Goal: Task Accomplishment & Management: Use online tool/utility

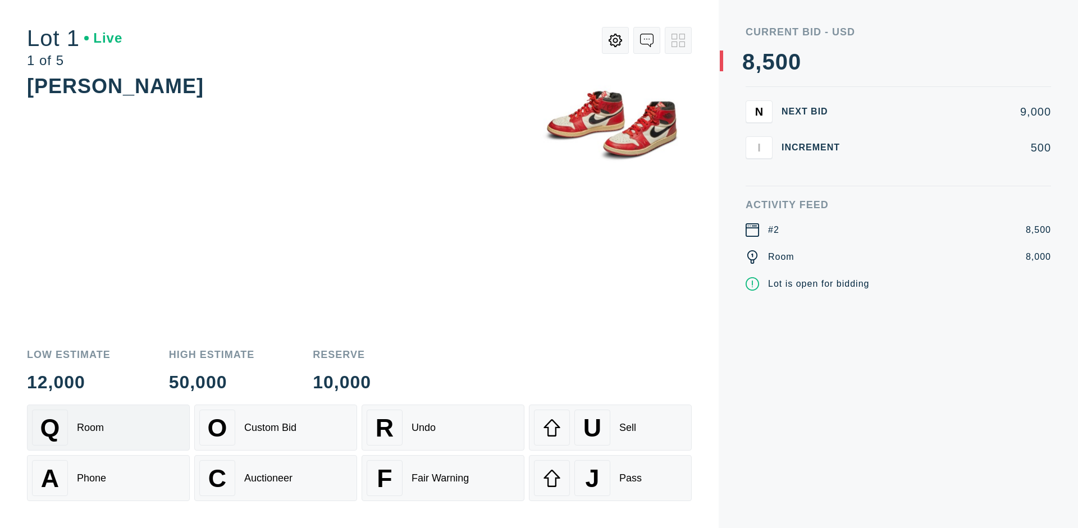
click at [108, 428] on div "Q Room" at bounding box center [108, 428] width 153 height 36
click at [108, 478] on div "A Phone" at bounding box center [108, 478] width 153 height 36
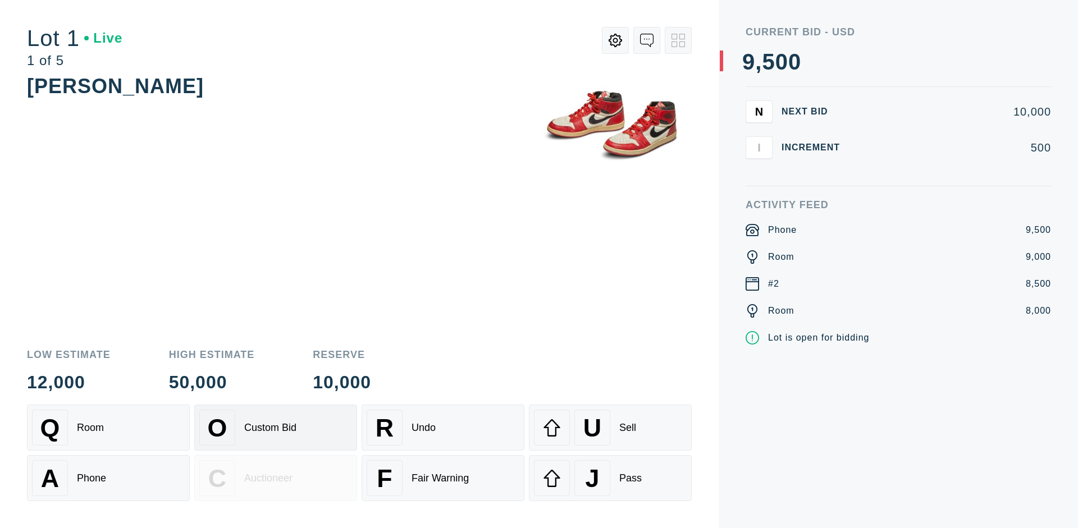
click at [276, 428] on div "Custom Bid" at bounding box center [270, 428] width 52 height 12
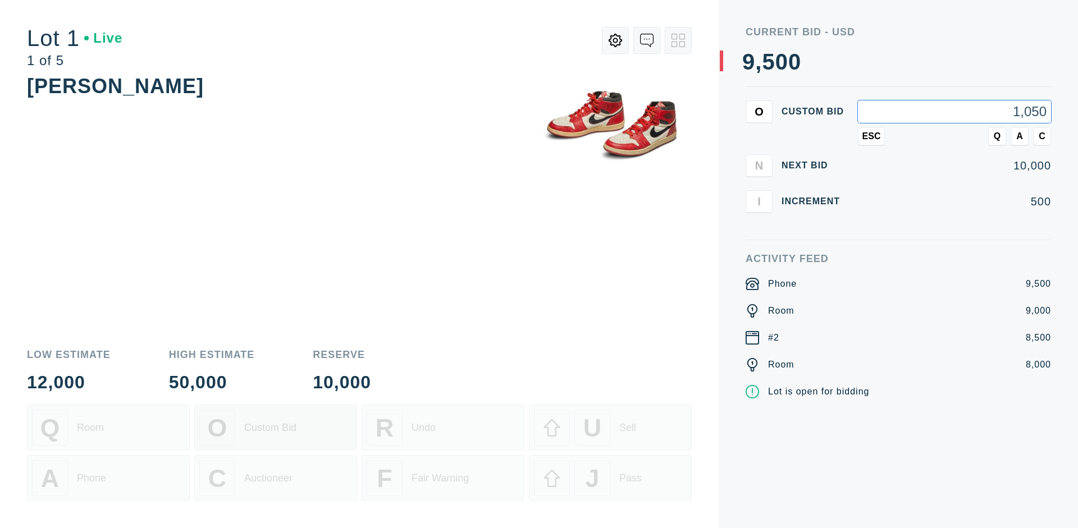
type input "10,500"
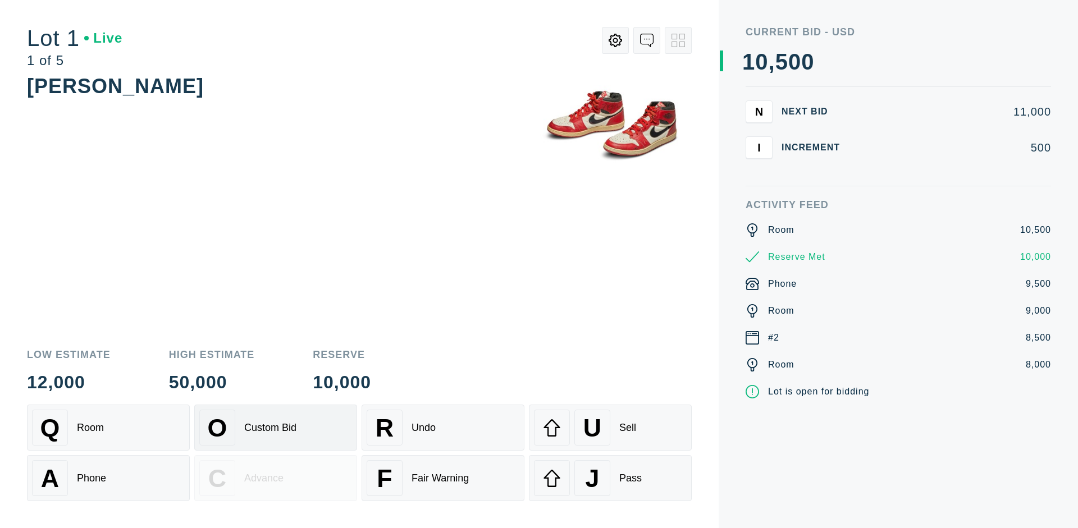
click at [276, 428] on div "Custom Bid" at bounding box center [270, 428] width 52 height 12
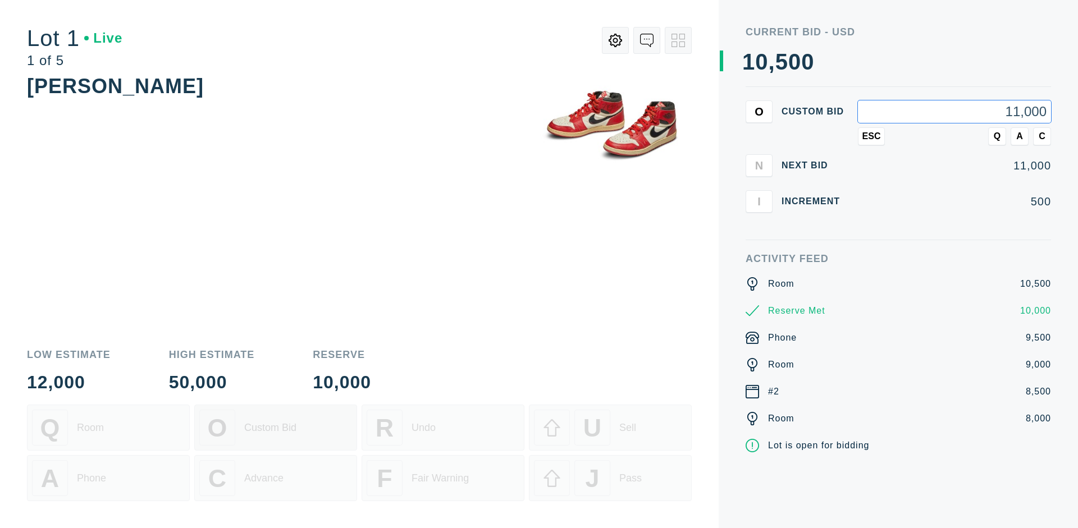
type input "11,000"
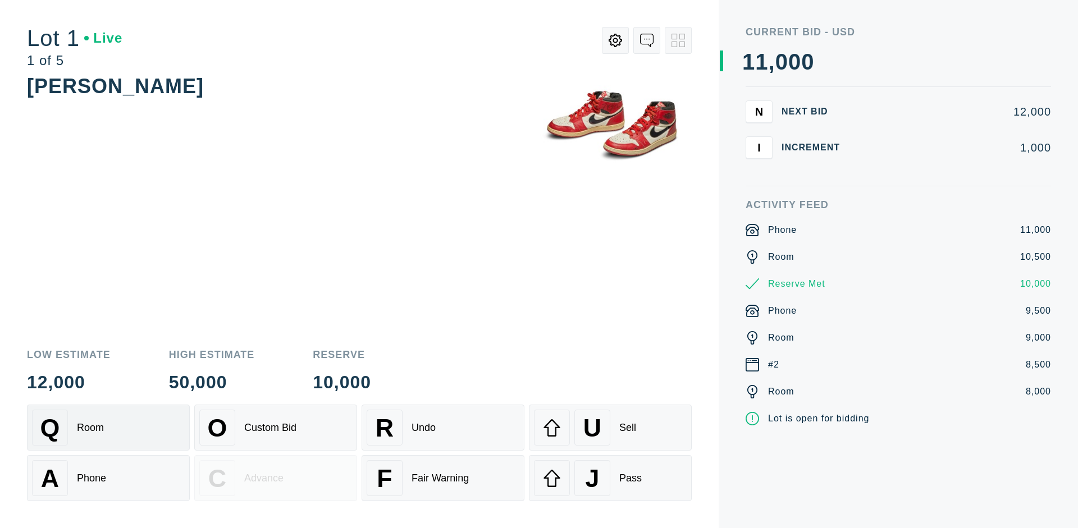
click at [108, 428] on div "Q Room" at bounding box center [108, 428] width 153 height 36
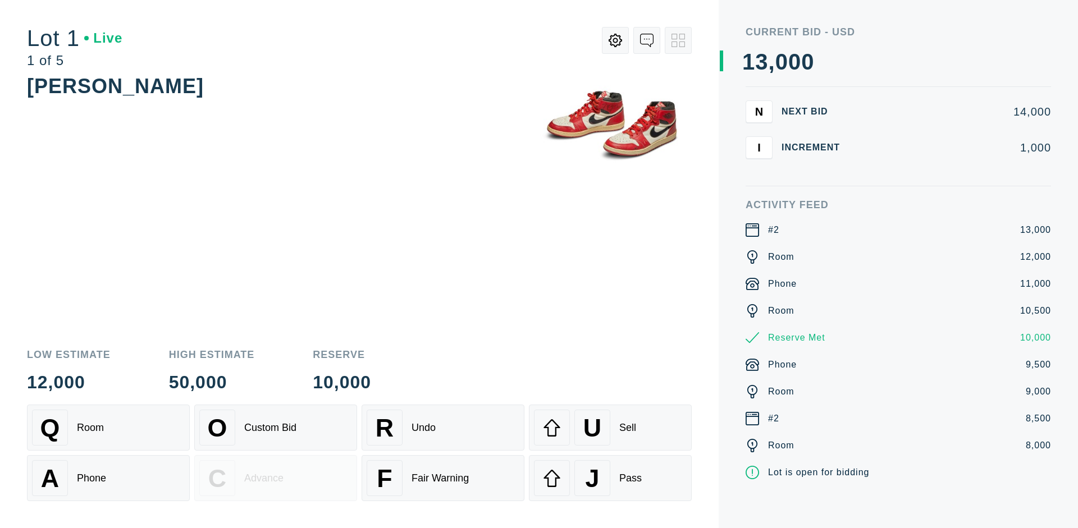
click at [108, 478] on div "A Phone" at bounding box center [108, 478] width 153 height 36
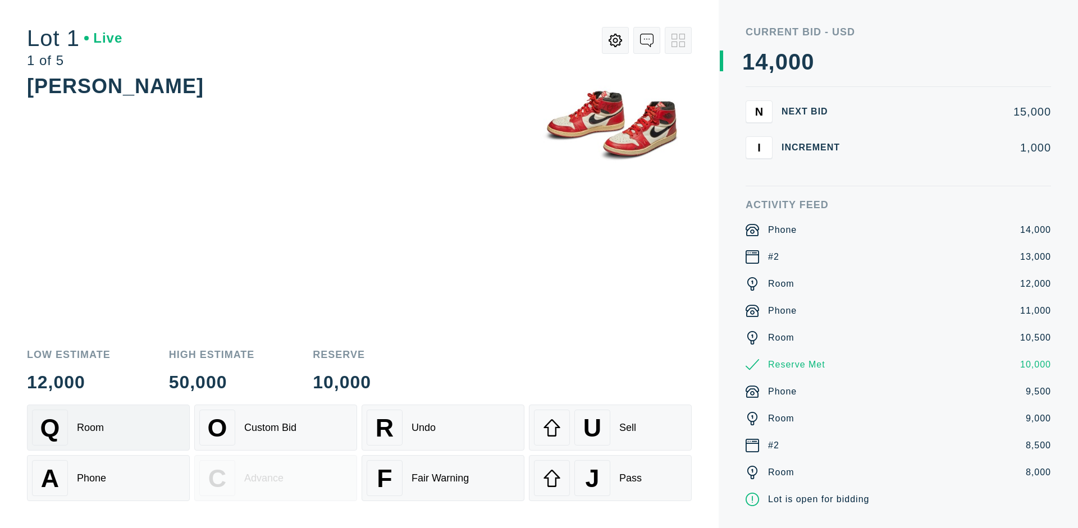
click at [108, 428] on div "Q Room" at bounding box center [108, 428] width 153 height 36
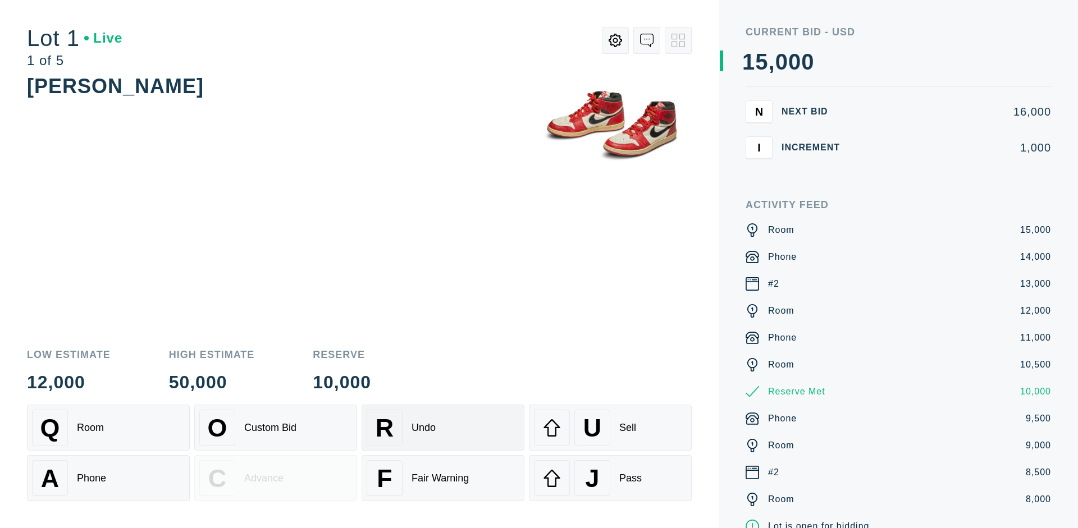
click at [443, 428] on div "R Undo" at bounding box center [443, 428] width 153 height 36
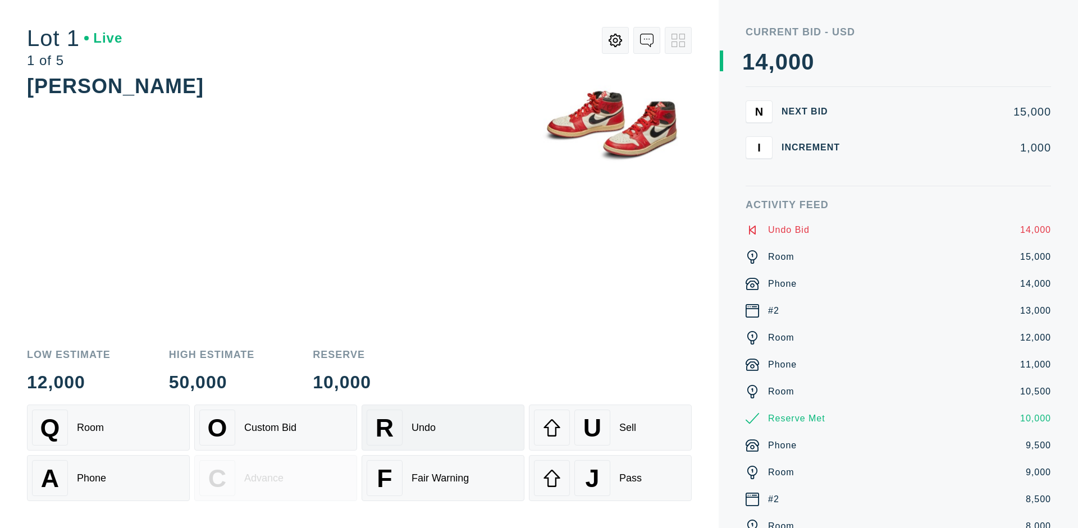
click at [108, 428] on div "Q Room" at bounding box center [108, 428] width 153 height 36
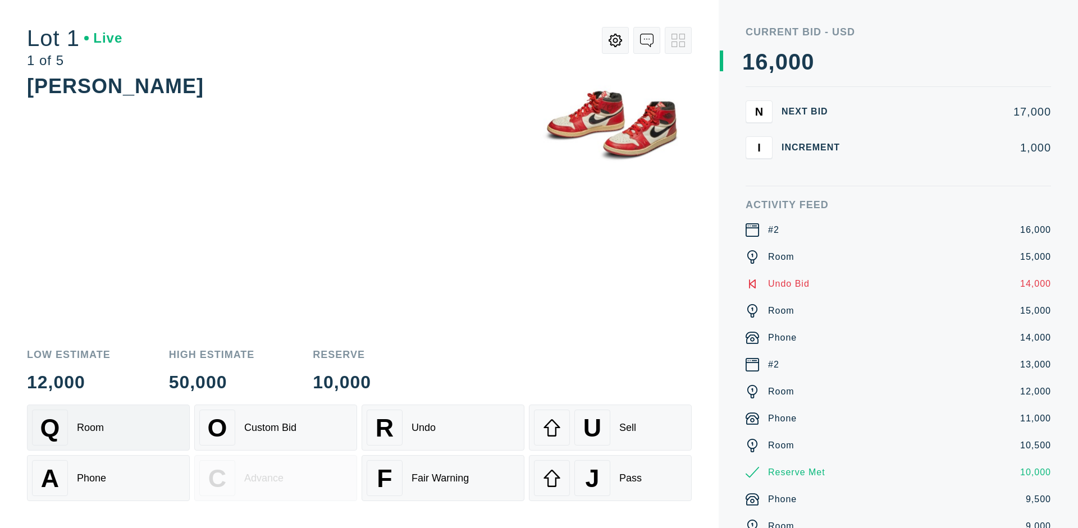
click at [108, 478] on div "A Phone" at bounding box center [108, 478] width 153 height 36
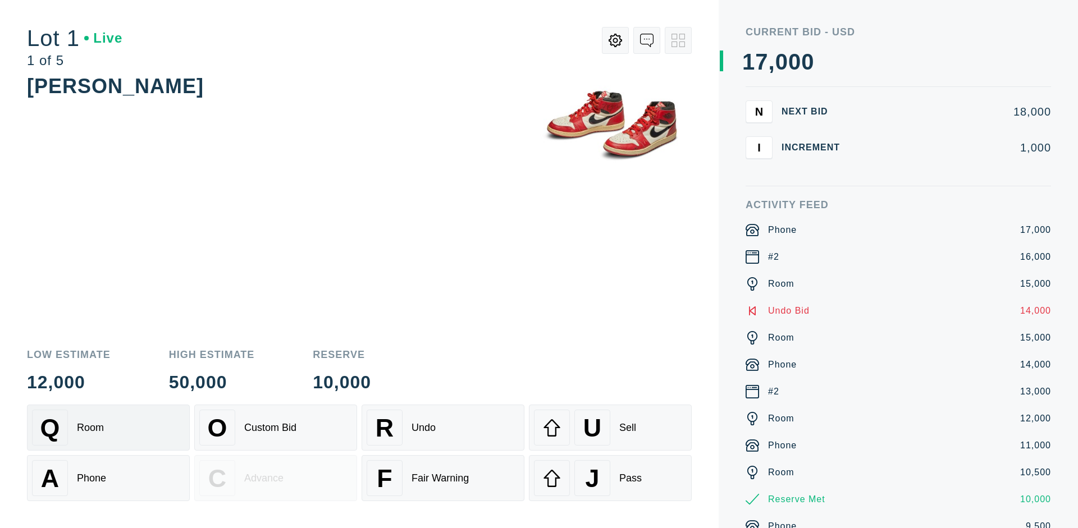
click at [108, 428] on div "Q Room" at bounding box center [108, 428] width 153 height 36
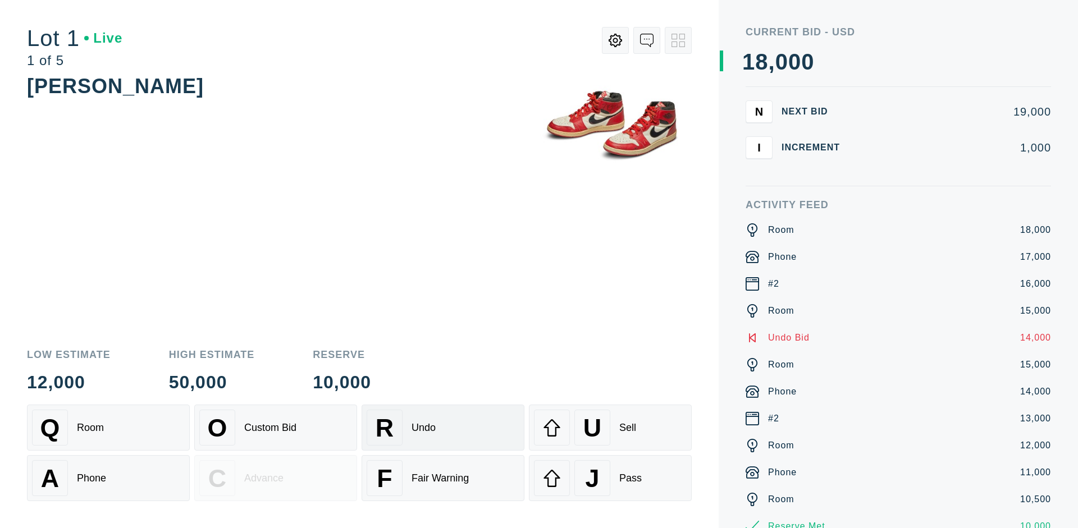
click at [443, 428] on div "R Undo" at bounding box center [443, 428] width 153 height 36
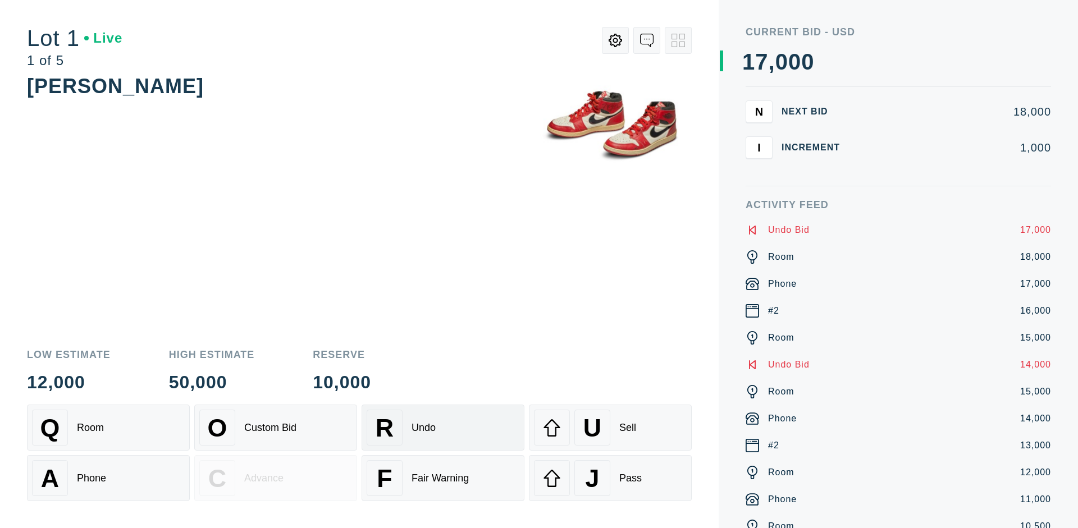
click at [610, 428] on div "U Sell" at bounding box center [610, 428] width 153 height 36
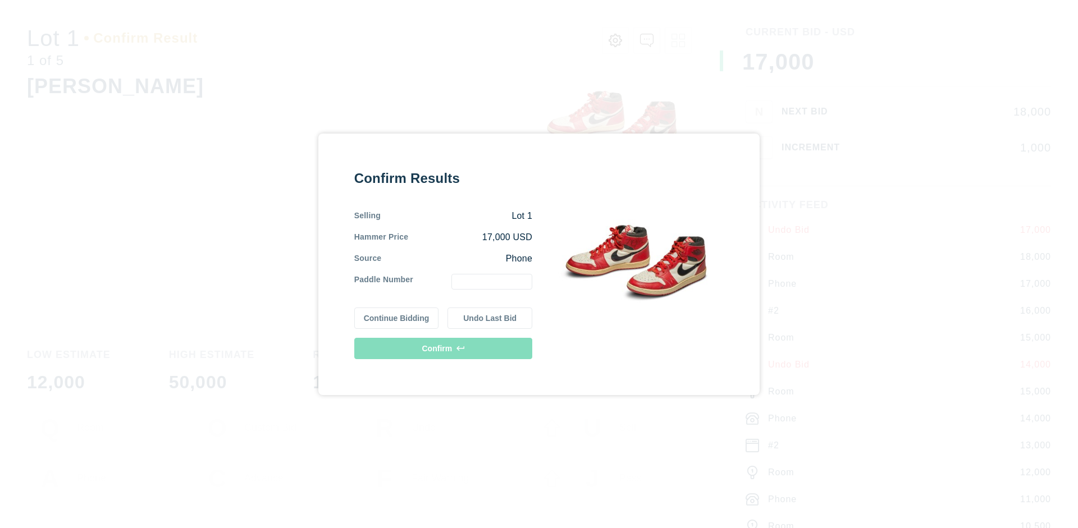
click at [397, 318] on button "Continue Bidding" at bounding box center [396, 318] width 85 height 21
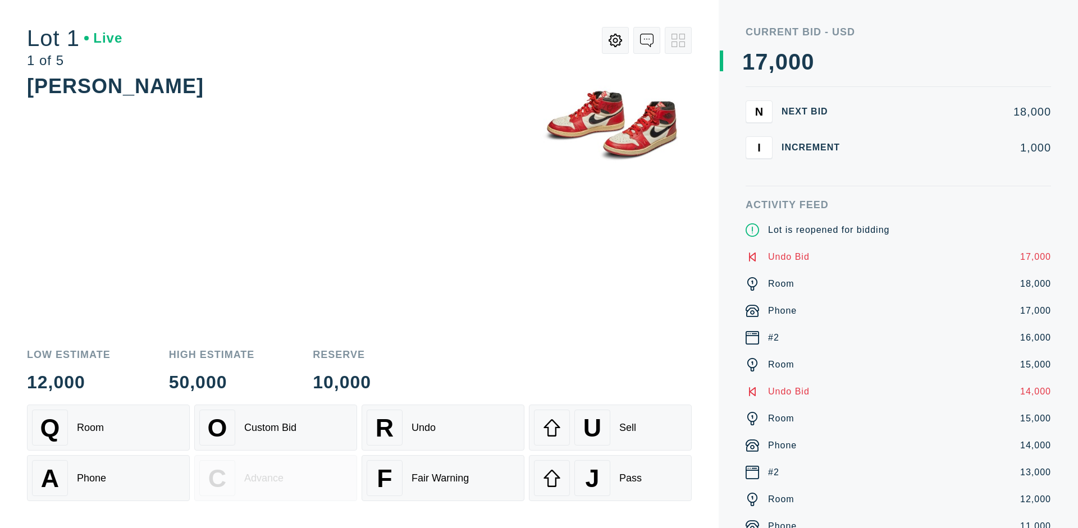
click at [610, 428] on div "U Sell" at bounding box center [610, 428] width 153 height 36
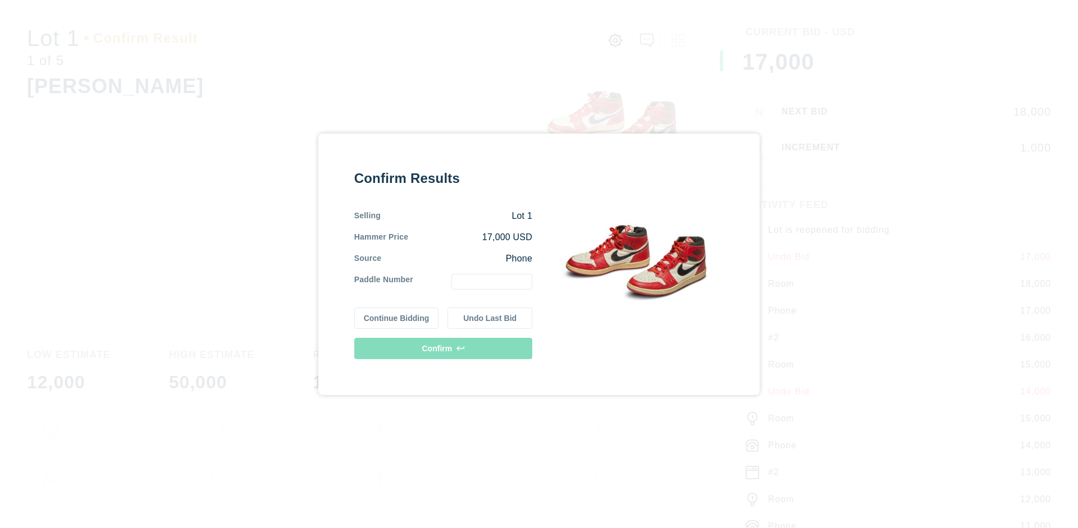
click at [490, 318] on button "Undo Last Bid" at bounding box center [490, 318] width 85 height 21
click at [397, 316] on button "Continue Bidding" at bounding box center [396, 316] width 85 height 21
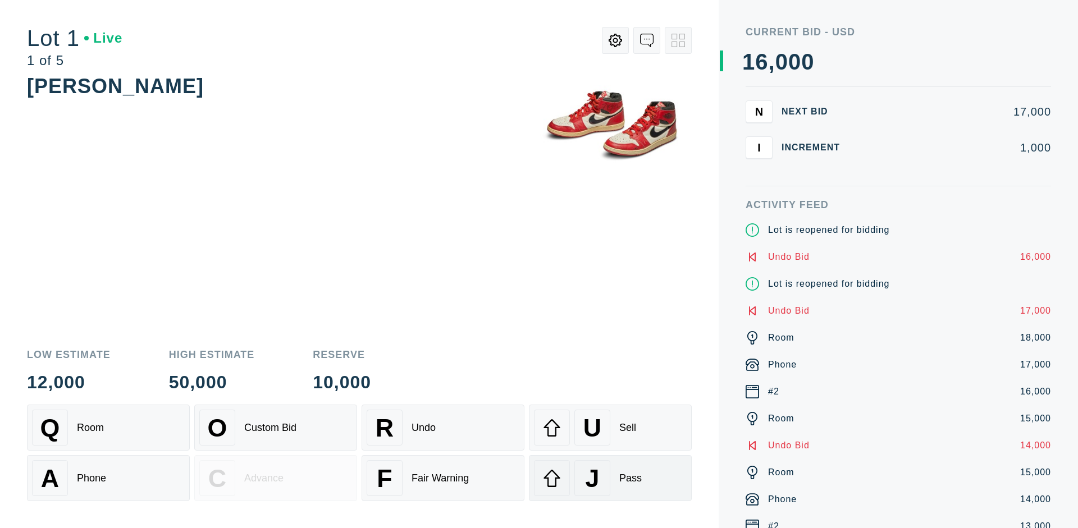
click at [610, 478] on div "J Pass" at bounding box center [610, 478] width 153 height 36
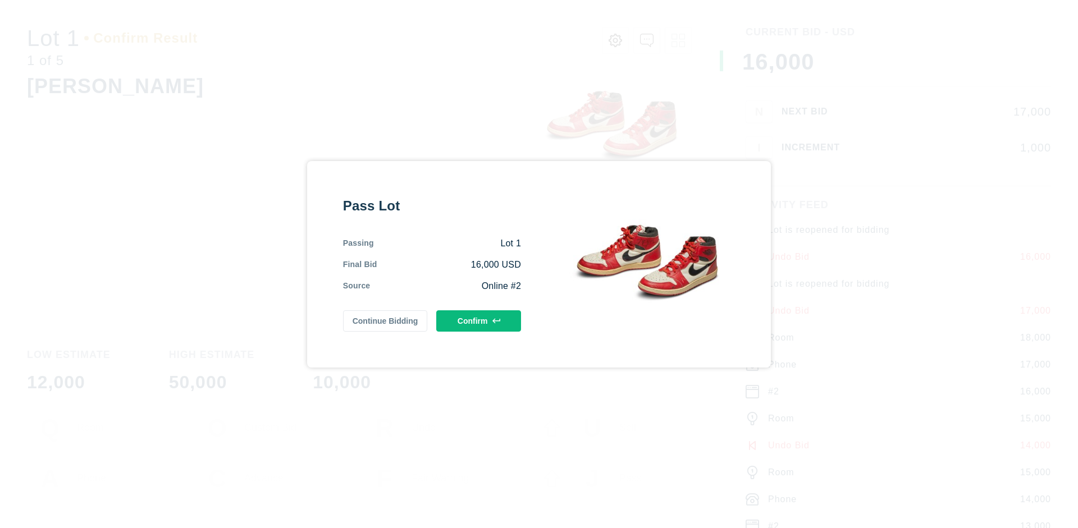
click at [479, 321] on button "Confirm" at bounding box center [478, 321] width 85 height 21
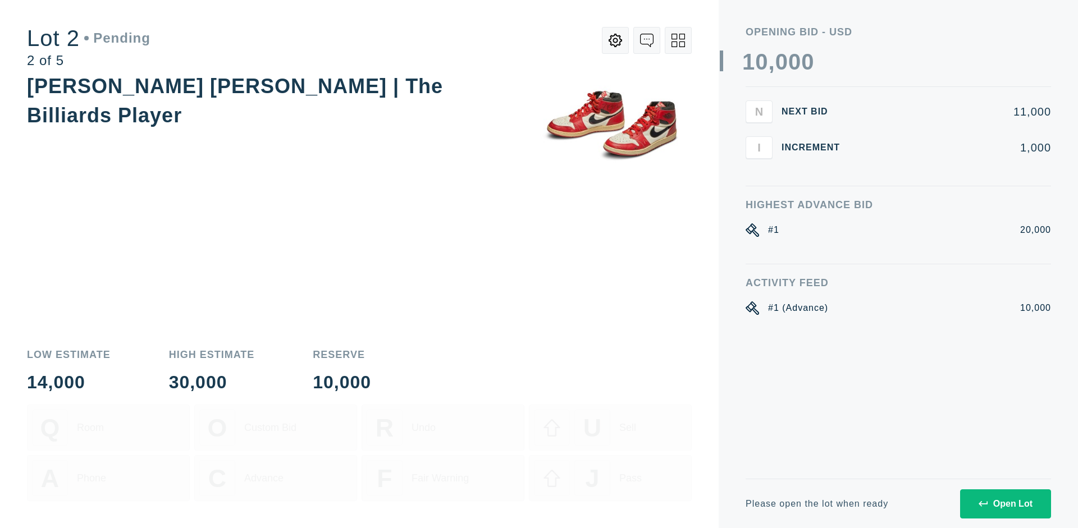
click at [1005, 504] on div "Open Lot" at bounding box center [1006, 504] width 54 height 10
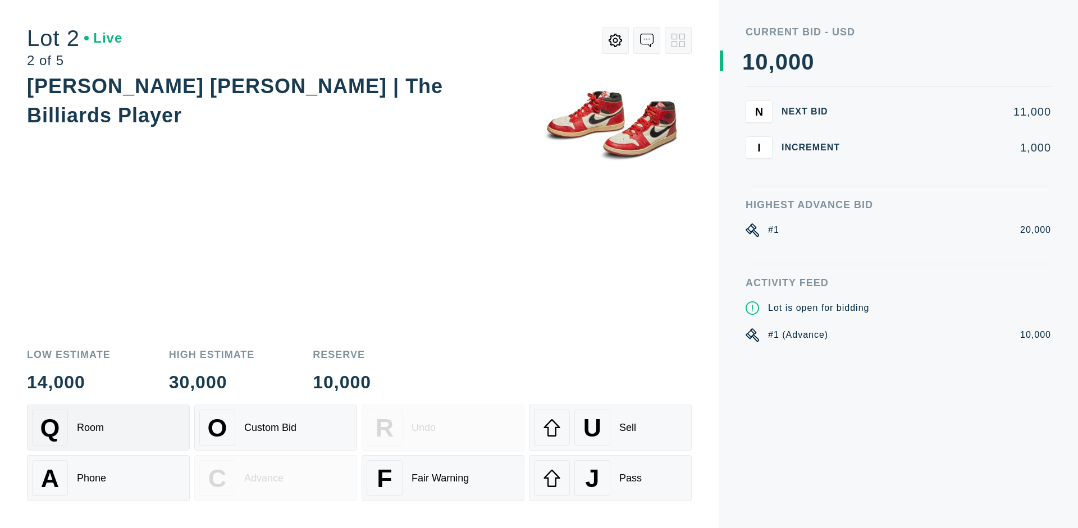
click at [108, 428] on div "Q Room" at bounding box center [108, 428] width 153 height 36
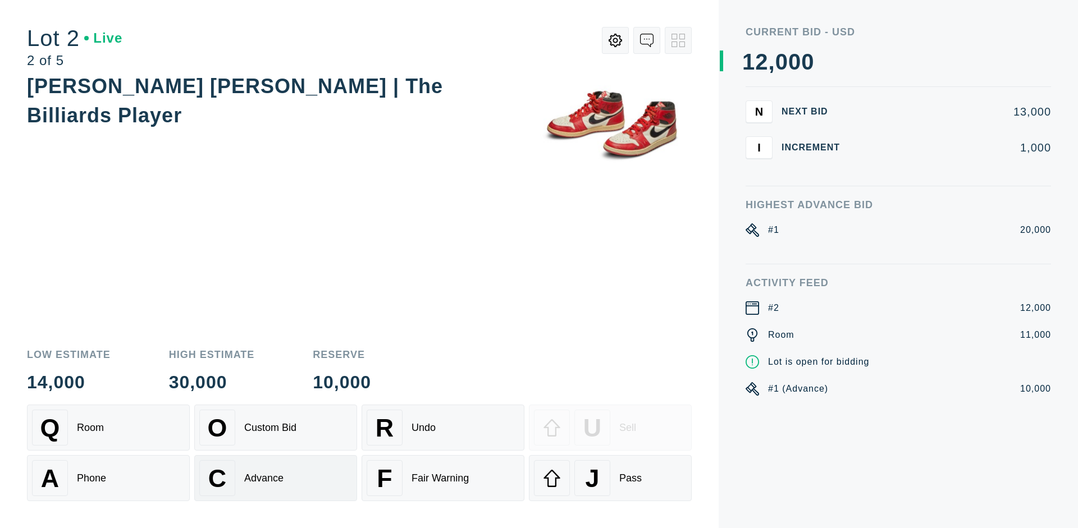
click at [276, 478] on div "Advance" at bounding box center [263, 479] width 39 height 12
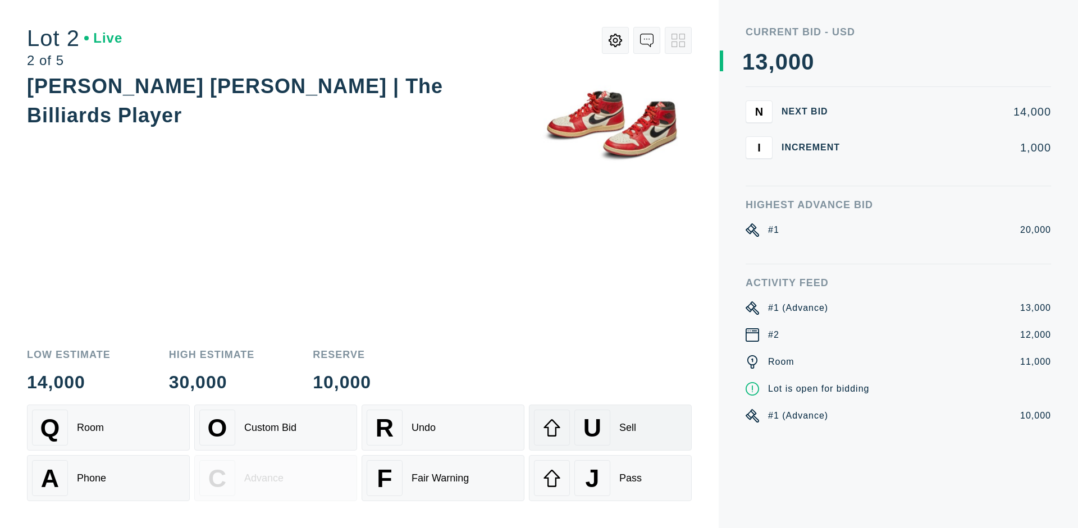
click at [610, 428] on div "U Sell" at bounding box center [610, 428] width 153 height 36
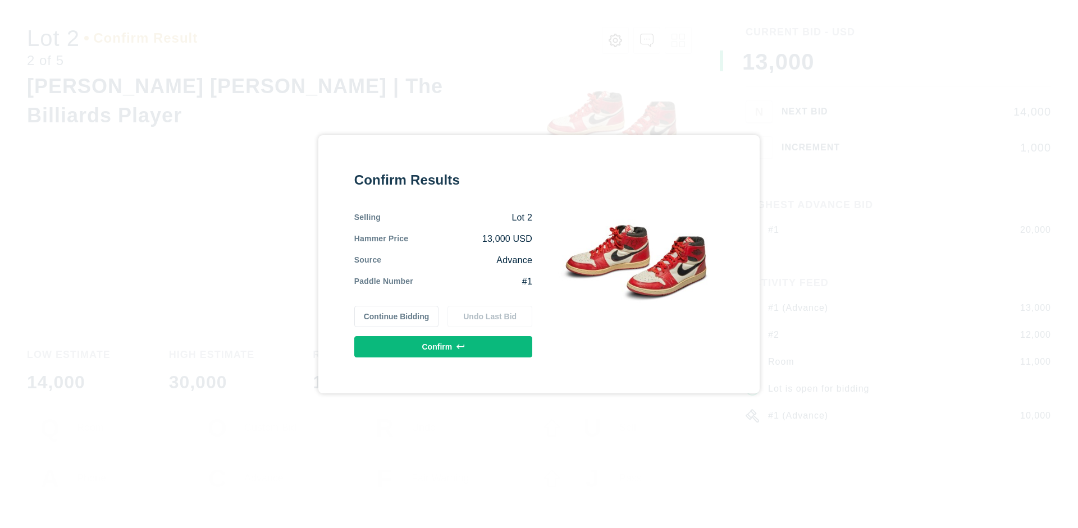
click at [444, 346] on button "Confirm" at bounding box center [443, 346] width 178 height 21
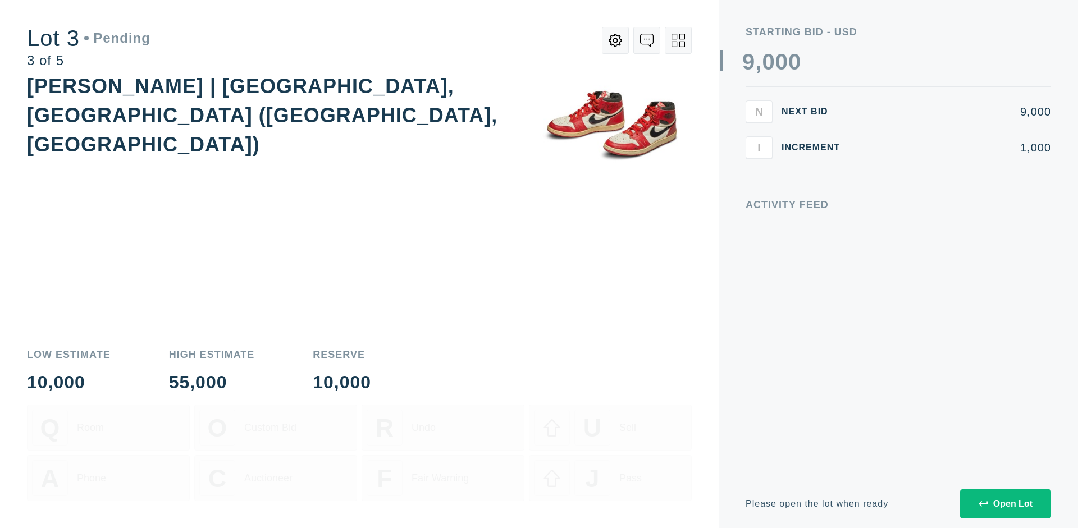
click at [1005, 504] on div "Open Lot" at bounding box center [1006, 504] width 54 height 10
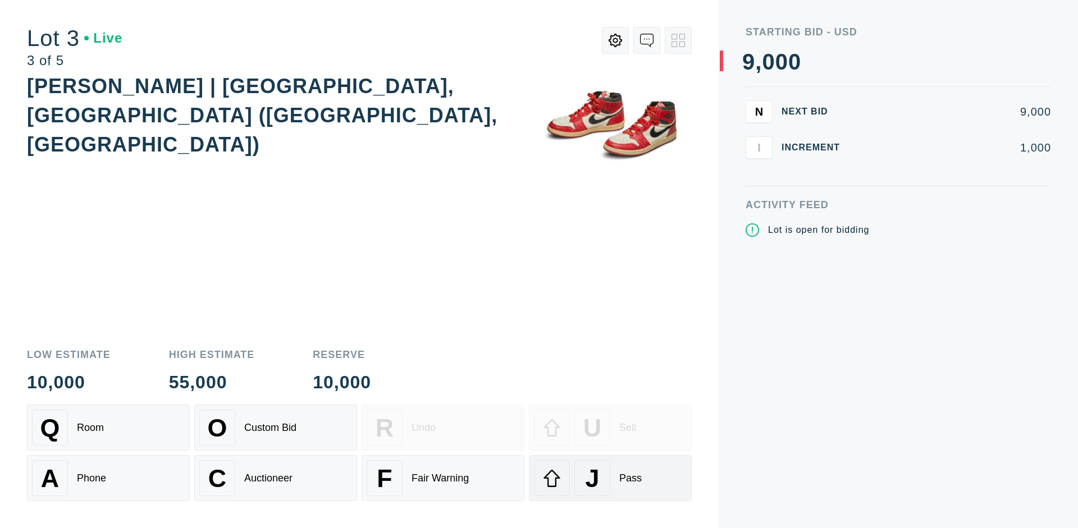
click at [610, 478] on div "J Pass" at bounding box center [610, 478] width 153 height 36
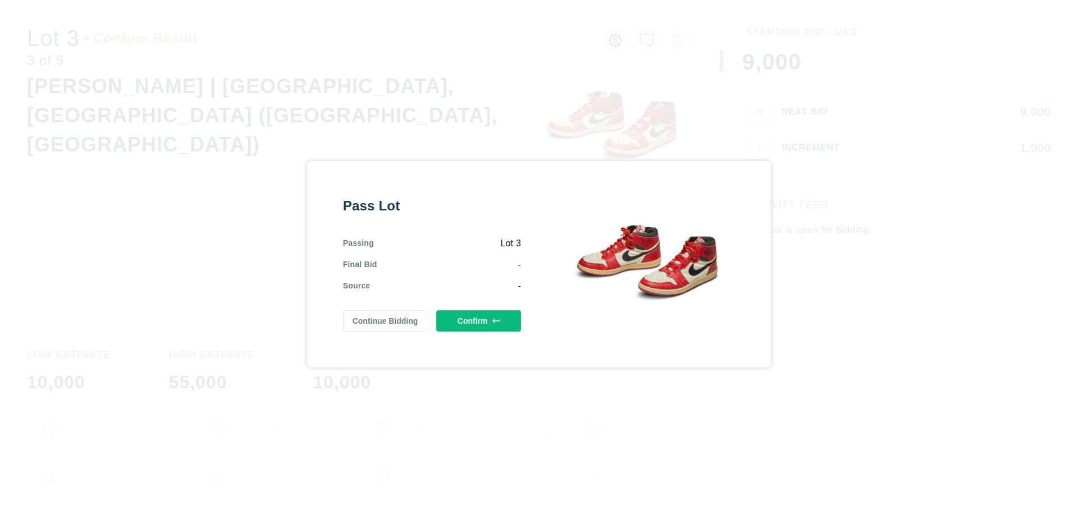
click at [479, 321] on button "Confirm" at bounding box center [478, 321] width 85 height 21
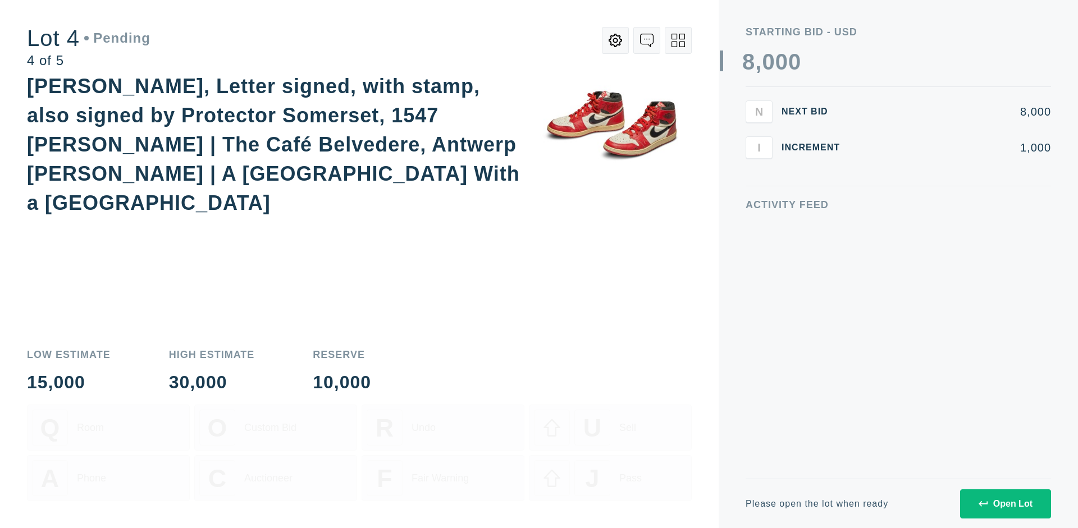
click at [1005, 504] on div "Open Lot" at bounding box center [1006, 504] width 54 height 10
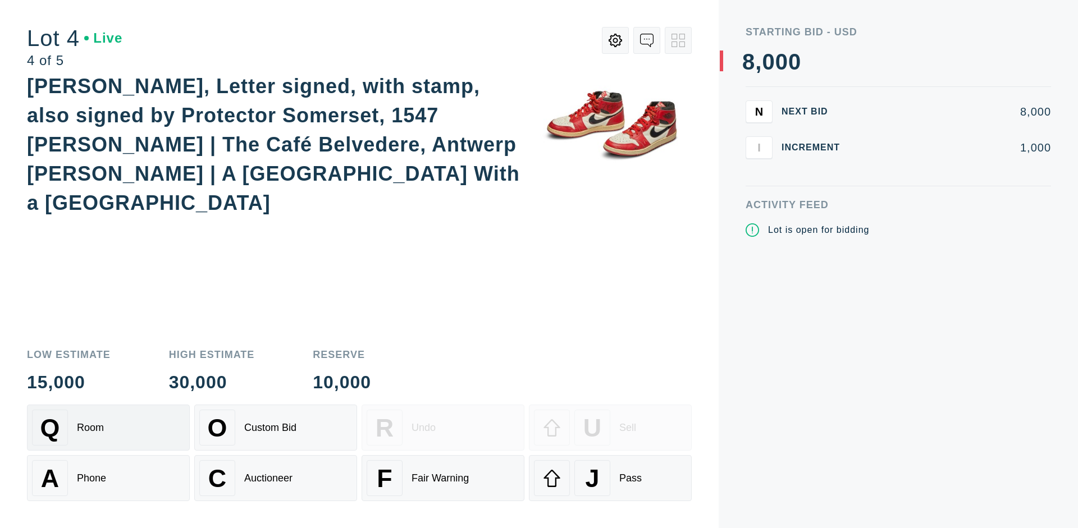
click at [108, 428] on div "Q Room" at bounding box center [108, 428] width 153 height 36
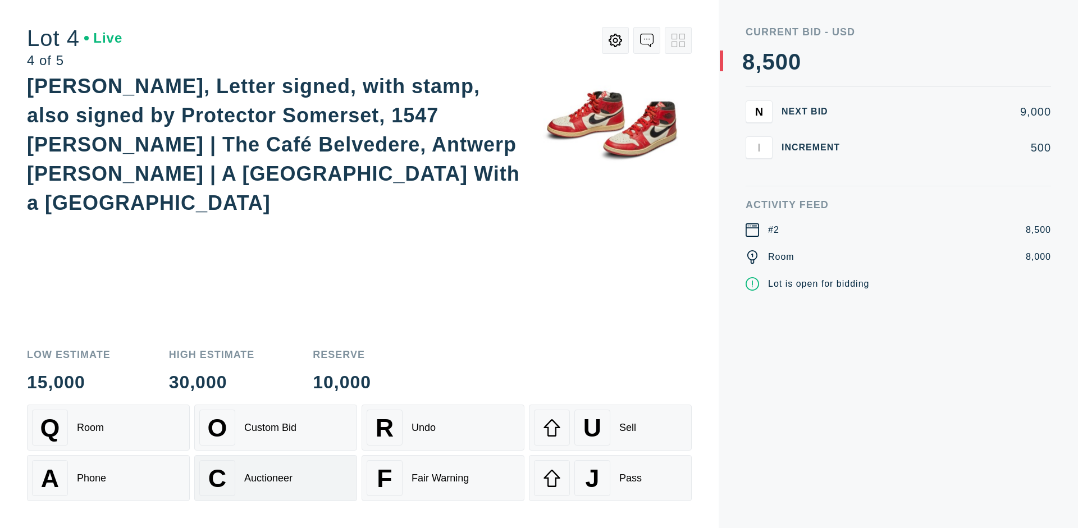
click at [276, 478] on div "Auctioneer" at bounding box center [268, 479] width 48 height 12
click at [610, 478] on div "J Pass" at bounding box center [610, 478] width 153 height 36
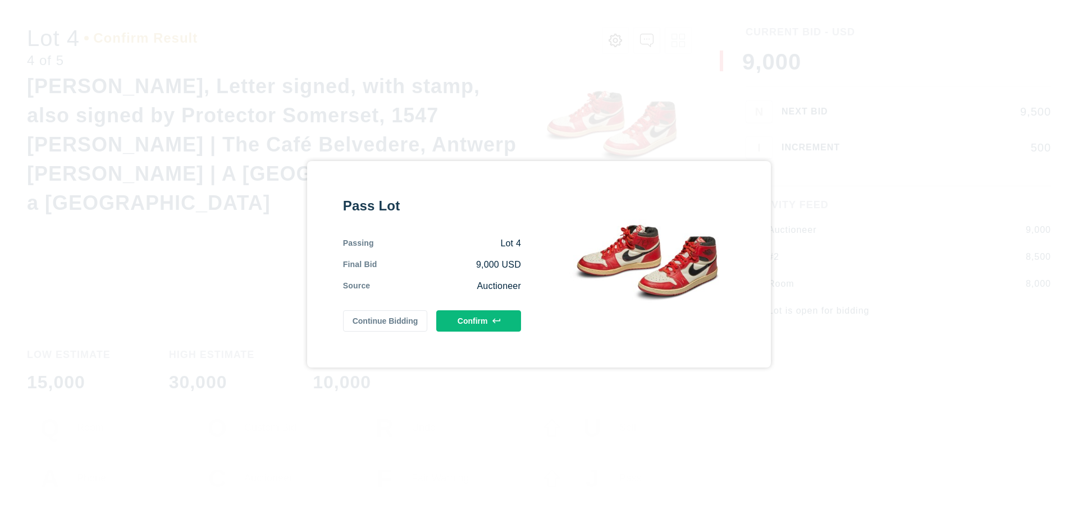
click at [479, 321] on button "Confirm" at bounding box center [478, 321] width 85 height 21
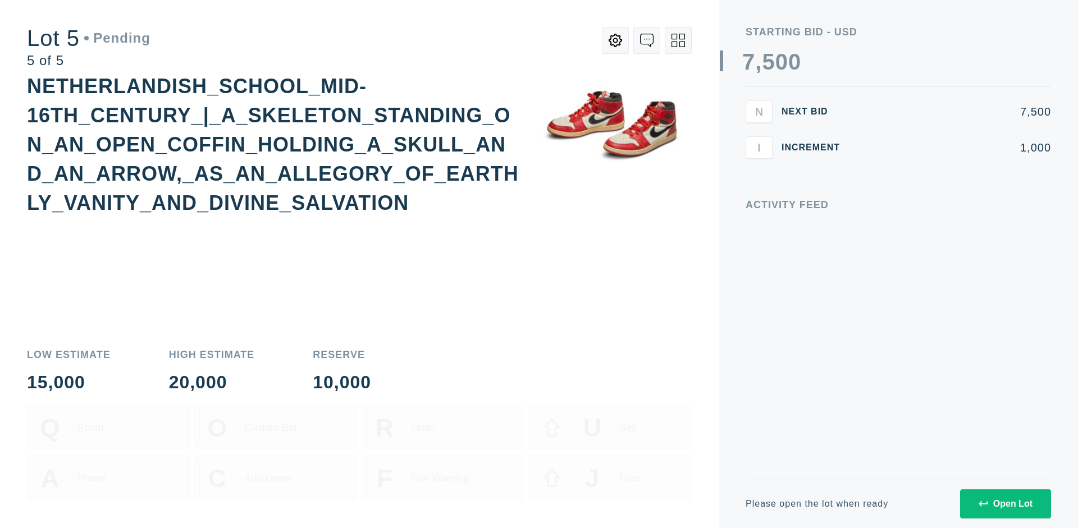
click at [1005, 504] on div "Open Lot" at bounding box center [1006, 504] width 54 height 10
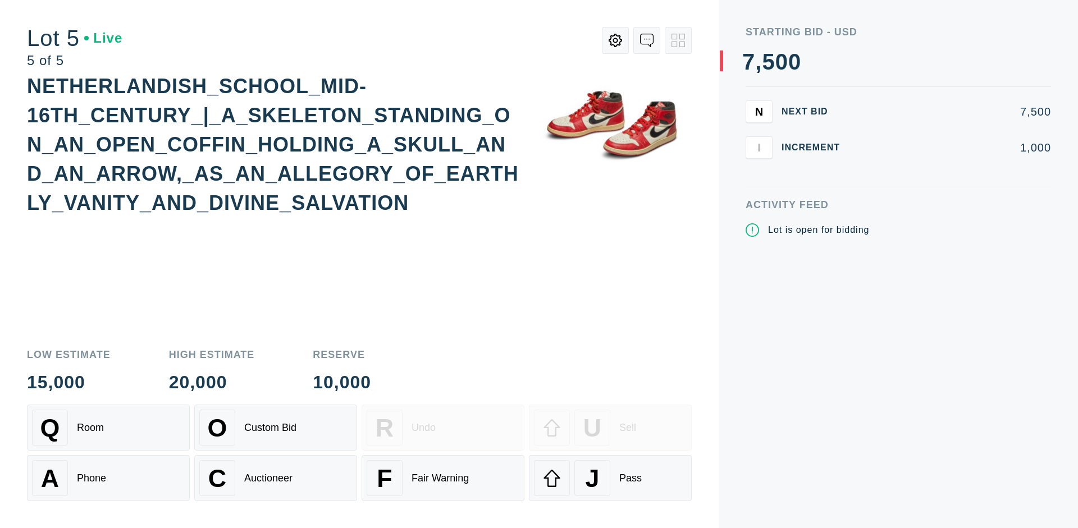
click at [108, 428] on div "Q Room" at bounding box center [108, 428] width 153 height 36
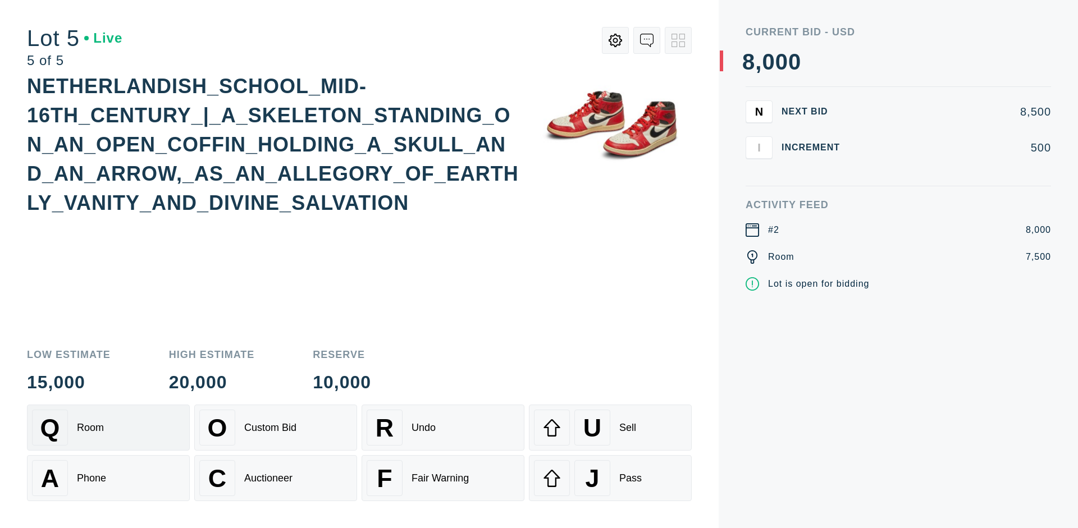
click at [108, 428] on div "Q Room" at bounding box center [108, 428] width 153 height 36
click at [610, 428] on div "U Sell" at bounding box center [610, 428] width 153 height 36
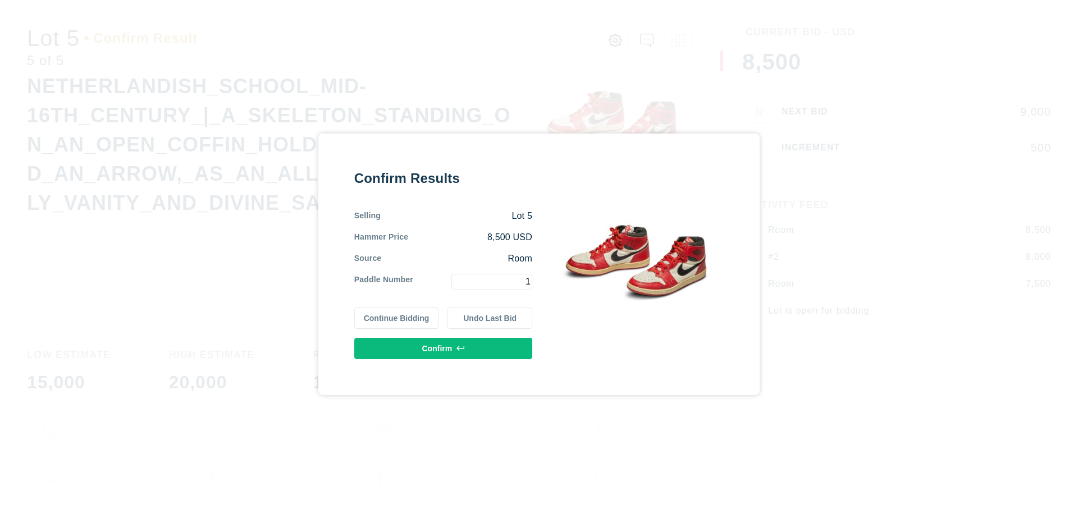
type input "1"
click at [444, 348] on button "Confirm" at bounding box center [443, 348] width 178 height 21
